Goal: Find specific page/section: Find specific page/section

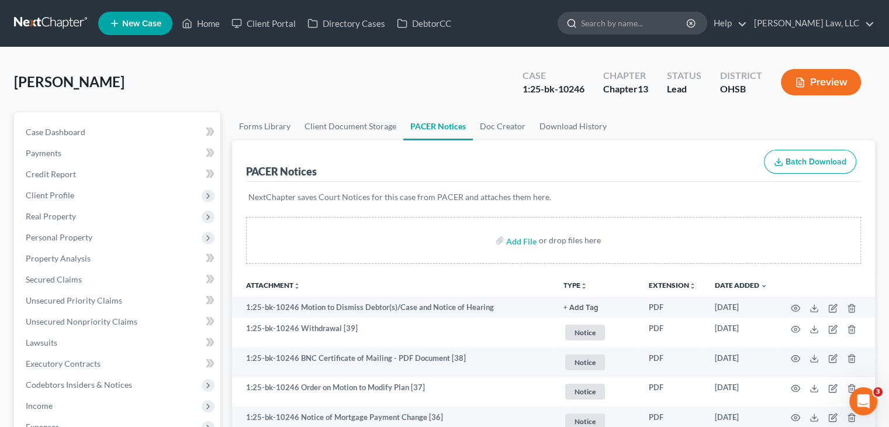
click at [619, 15] on input "search" at bounding box center [634, 23] width 107 height 22
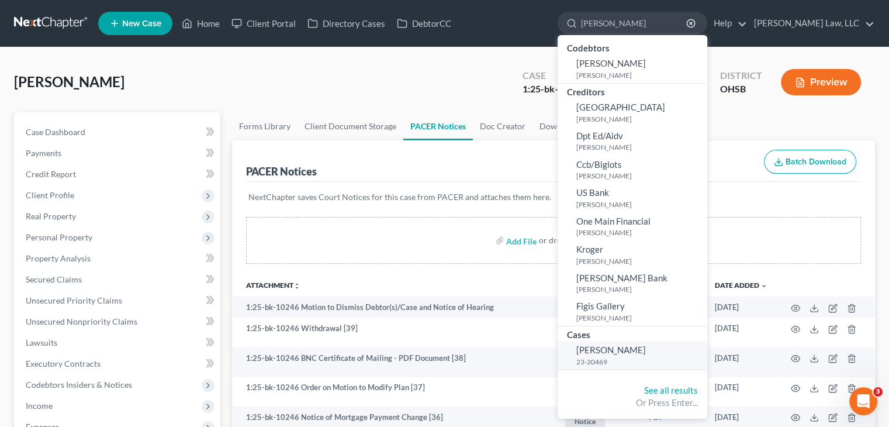
type input "[PERSON_NAME]"
click at [623, 355] on span "[PERSON_NAME]" at bounding box center [611, 349] width 70 height 11
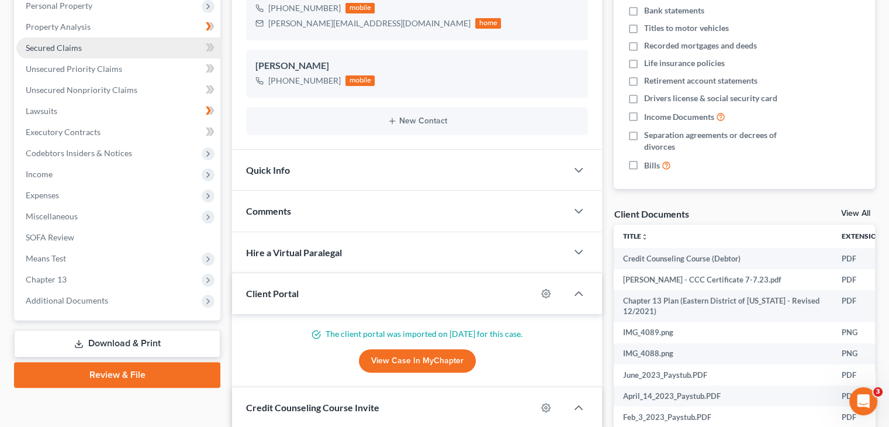
scroll to position [367, 0]
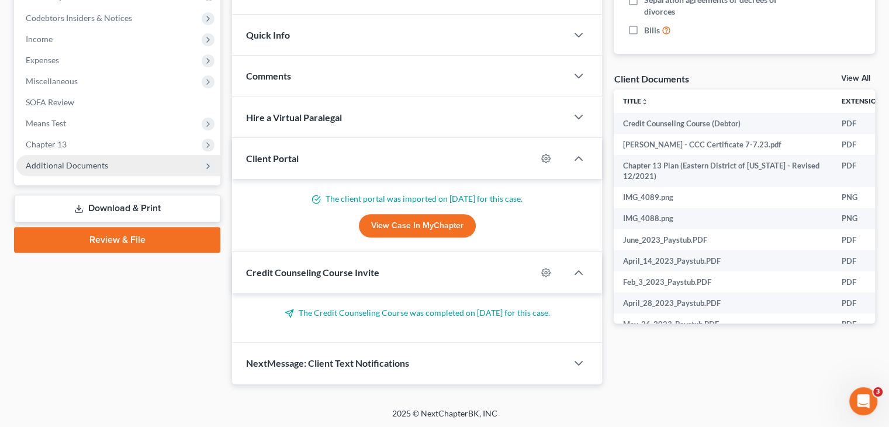
click at [108, 164] on span "Additional Documents" at bounding box center [118, 165] width 204 height 21
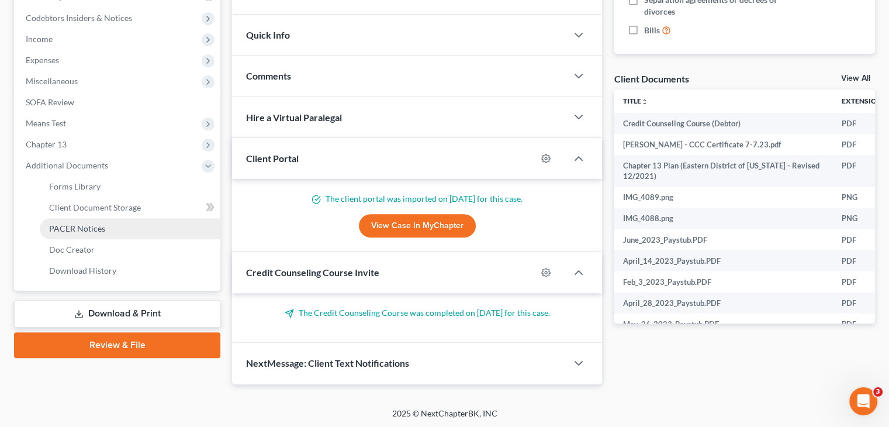
click at [74, 236] on link "PACER Notices" at bounding box center [130, 228] width 181 height 21
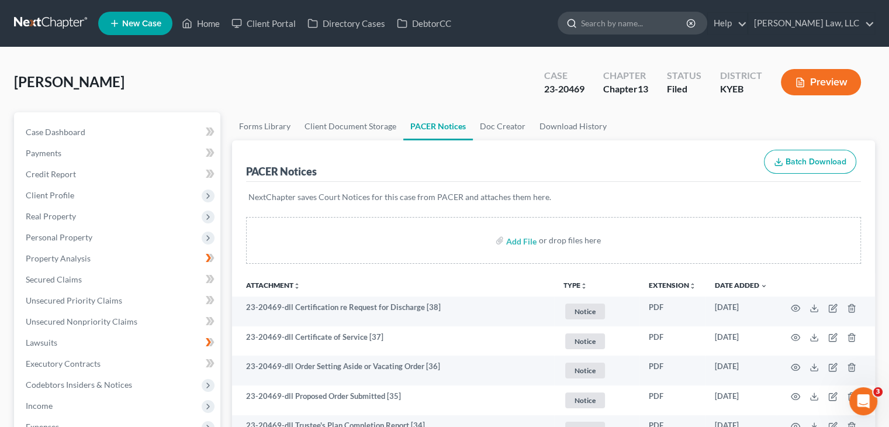
click at [645, 16] on input "search" at bounding box center [634, 23] width 107 height 22
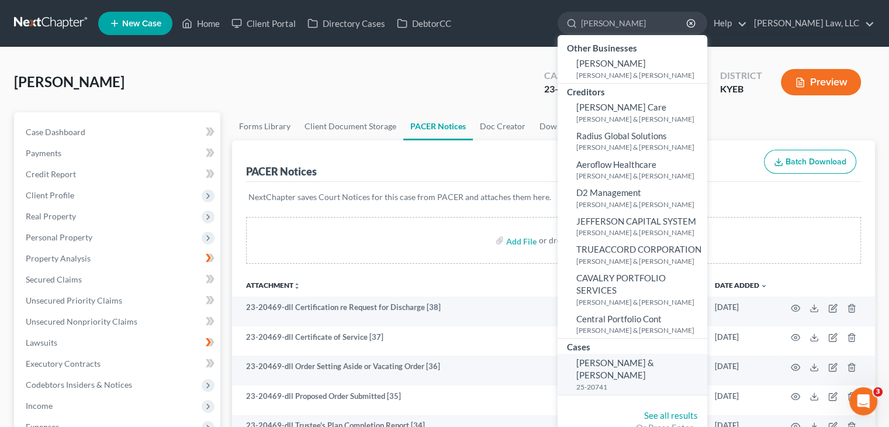
type input "[PERSON_NAME]"
click at [620, 362] on span "[PERSON_NAME] & [PERSON_NAME]" at bounding box center [615, 368] width 78 height 23
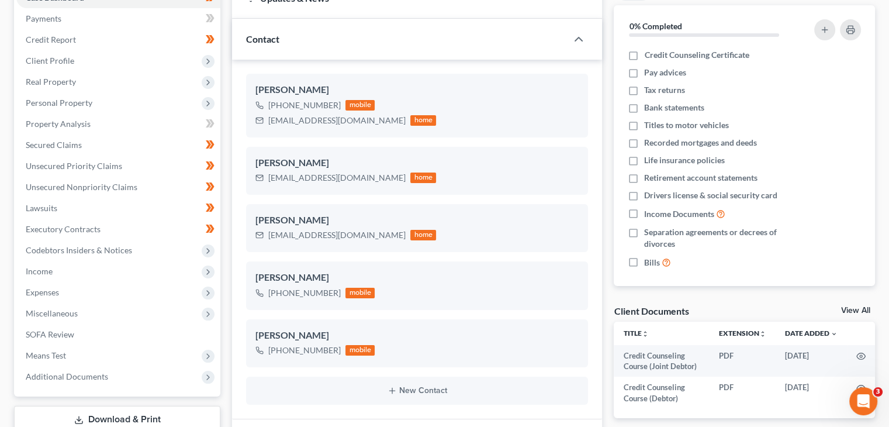
scroll to position [189, 0]
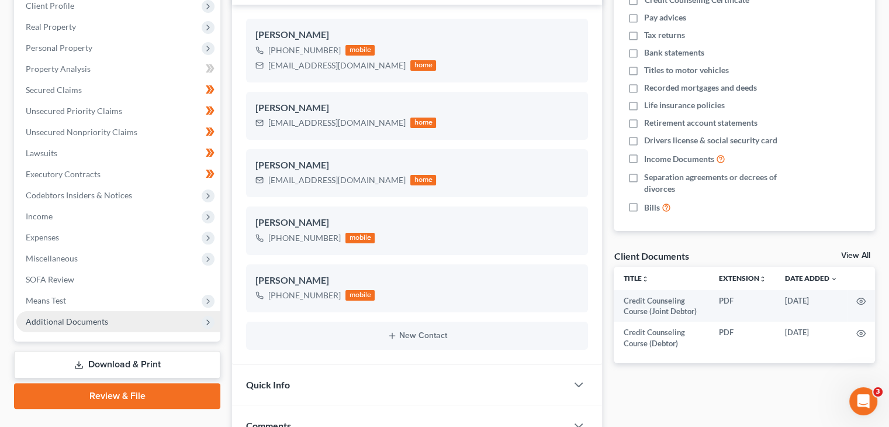
click at [84, 327] on span "Additional Documents" at bounding box center [118, 321] width 204 height 21
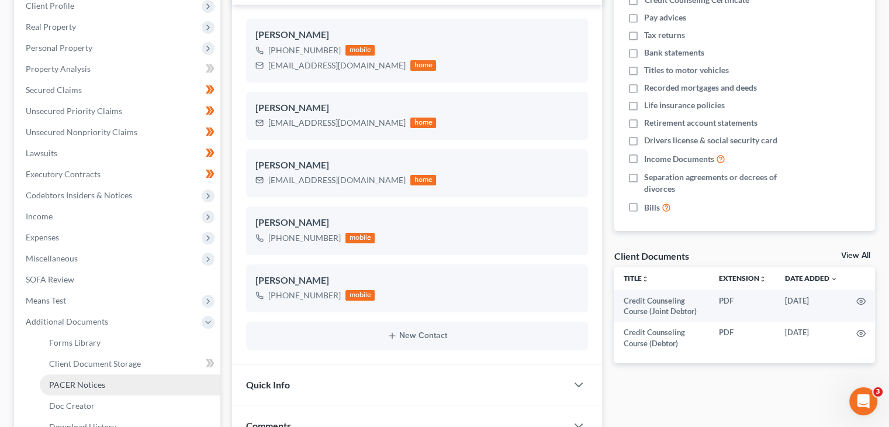
click at [80, 386] on span "PACER Notices" at bounding box center [77, 384] width 56 height 10
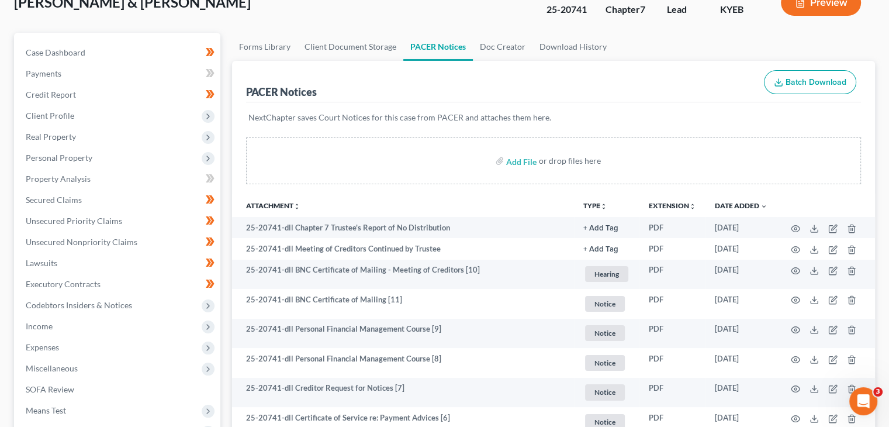
scroll to position [94, 0]
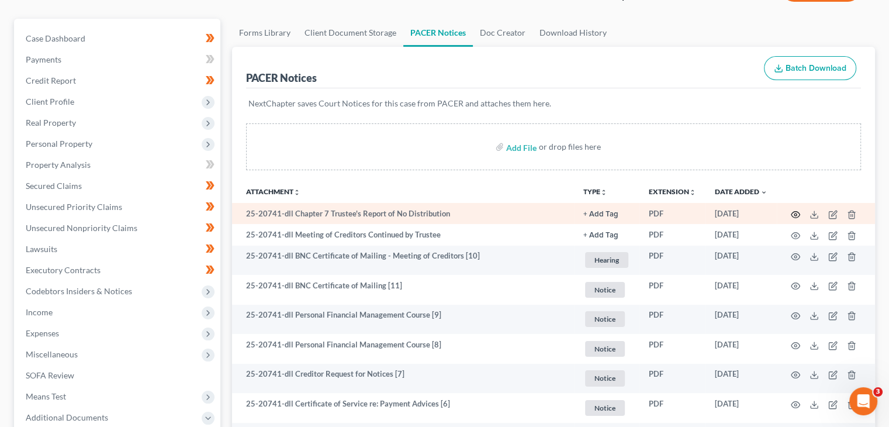
click at [794, 210] on icon "button" at bounding box center [795, 214] width 9 height 9
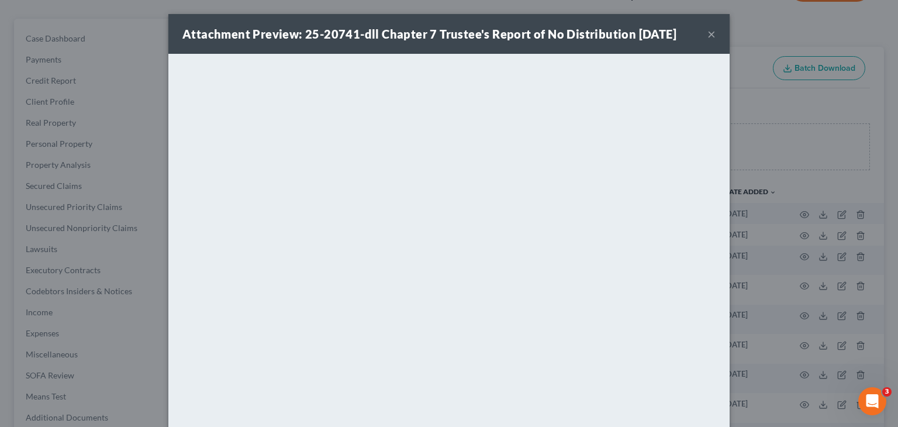
click at [707, 33] on button "×" at bounding box center [711, 34] width 8 height 14
